Goal: Transaction & Acquisition: Purchase product/service

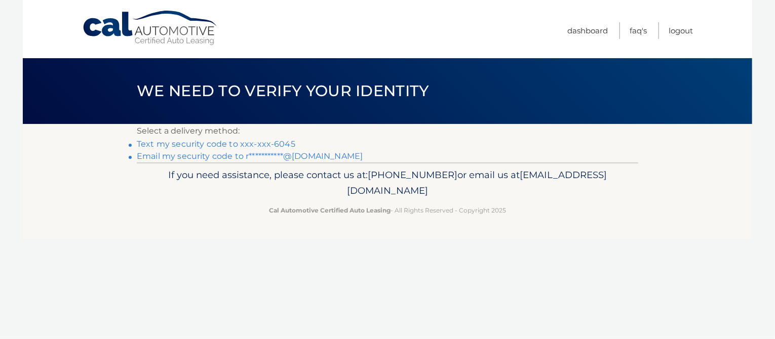
click at [182, 144] on link "Text my security code to xxx-xxx-6045" at bounding box center [216, 144] width 159 height 10
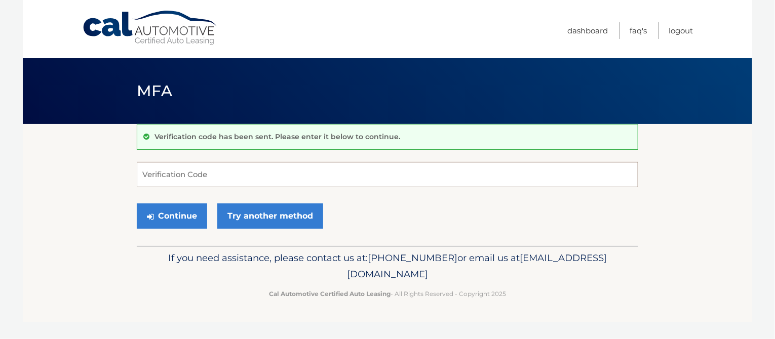
click at [156, 172] on input "Verification Code" at bounding box center [387, 174] width 501 height 25
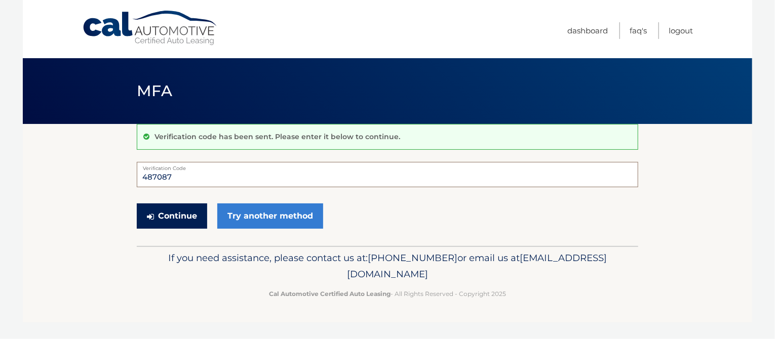
type input "487087"
click at [174, 215] on button "Continue" at bounding box center [172, 216] width 70 height 25
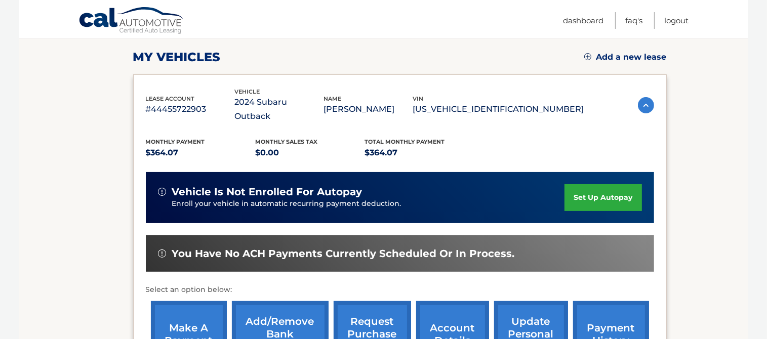
scroll to position [203, 0]
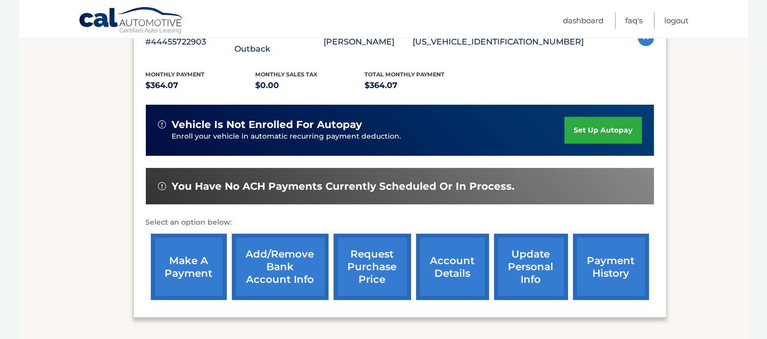
click at [182, 249] on link "make a payment" at bounding box center [189, 267] width 76 height 66
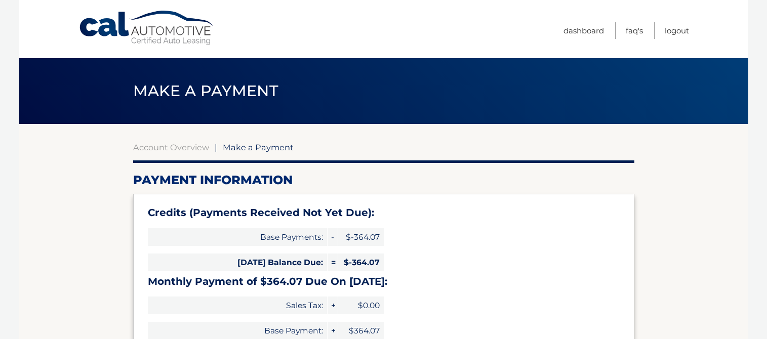
select select "NDJkNmJiOWUtY2EwMS00MWQzLTgzOTYtNzNkOGQwOGRlZDIw"
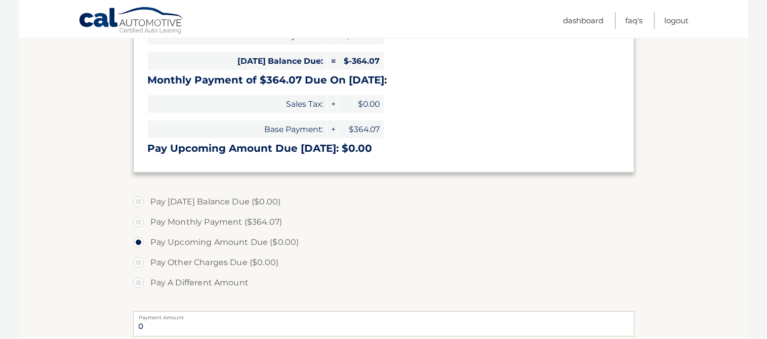
scroll to position [203, 0]
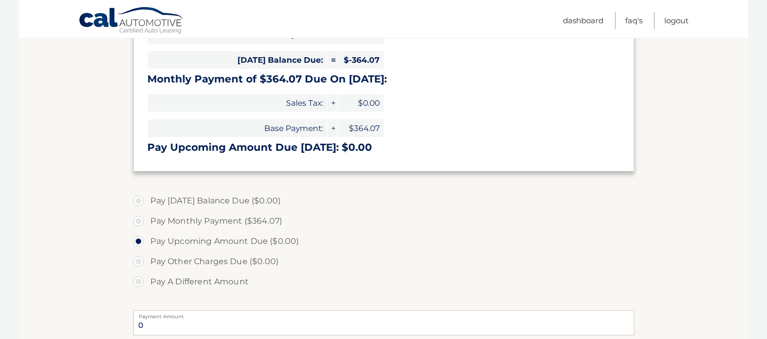
click at [137, 220] on label "Pay Monthly Payment ($364.07)" at bounding box center [383, 221] width 501 height 20
click at [137, 220] on input "Pay Monthly Payment ($364.07)" at bounding box center [142, 219] width 10 height 16
radio input "true"
type input "364.07"
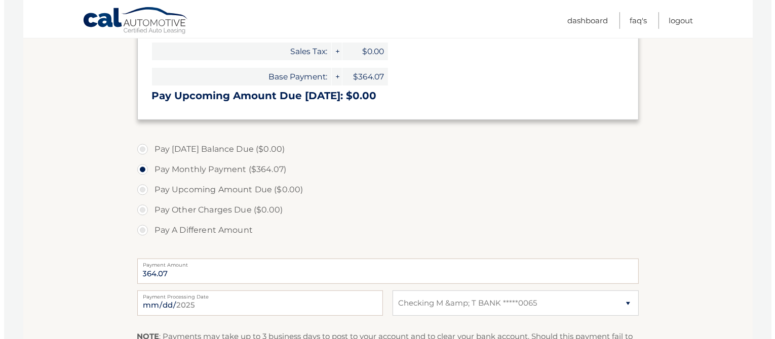
scroll to position [355, 0]
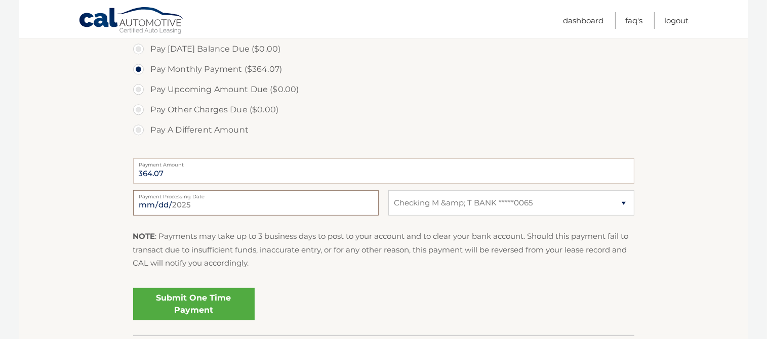
click at [342, 205] on input "2025-09-17" at bounding box center [256, 202] width 246 height 25
type input "2025-09-19"
click at [189, 298] on link "Submit One Time Payment" at bounding box center [194, 304] width 122 height 32
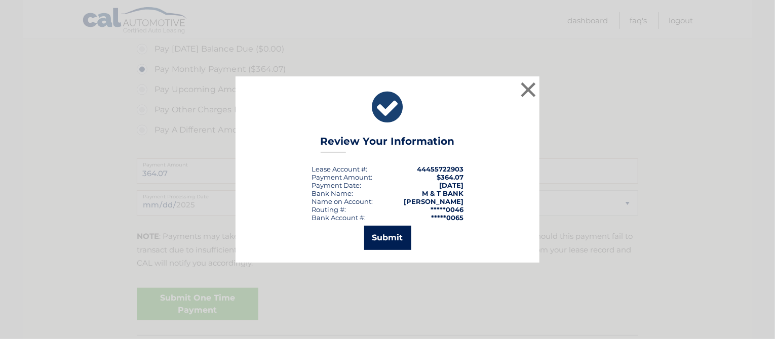
click at [387, 238] on button "Submit" at bounding box center [387, 238] width 47 height 24
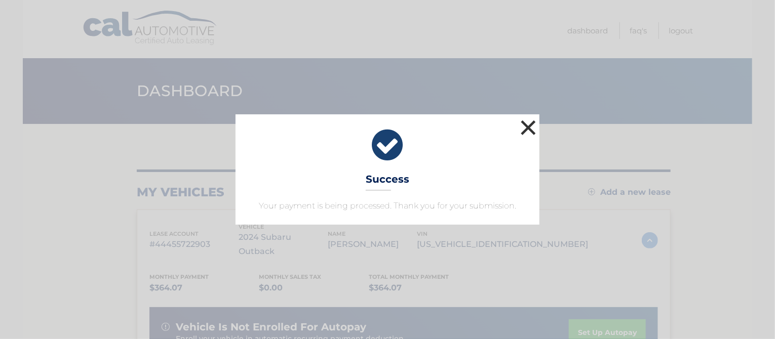
click at [526, 127] on button "×" at bounding box center [528, 128] width 20 height 20
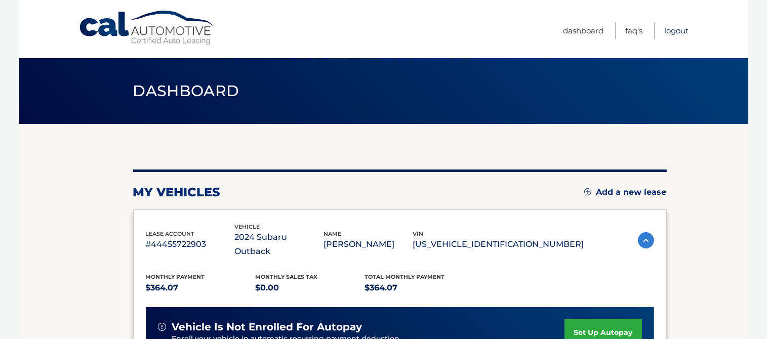
click at [671, 30] on link "Logout" at bounding box center [677, 30] width 24 height 17
